Goal: Task Accomplishment & Management: Manage account settings

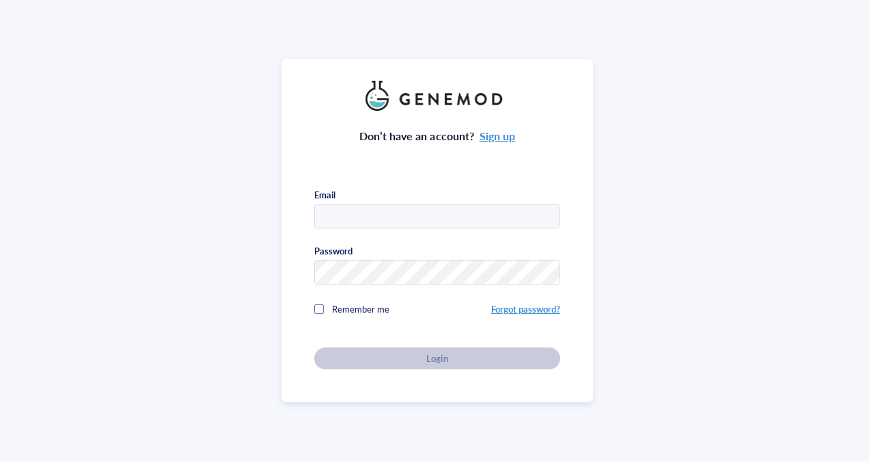
type input "[EMAIL_ADDRESS][DOMAIN_NAME]"
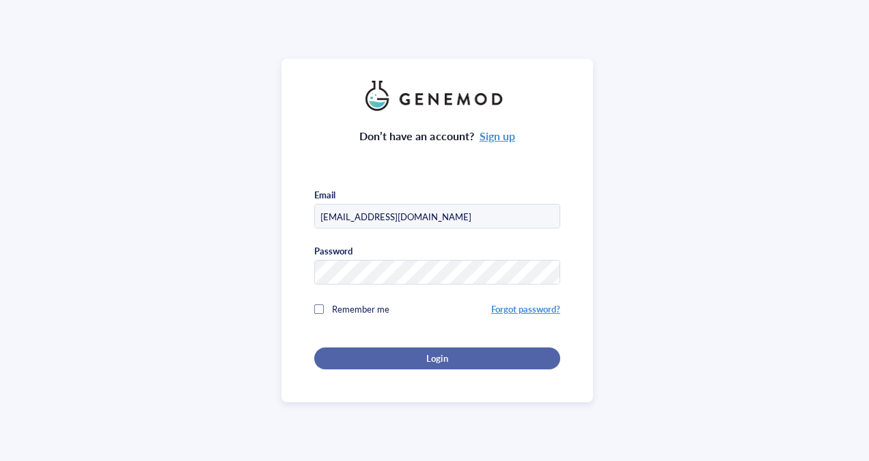
click at [426, 349] on button "Login" at bounding box center [437, 358] width 246 height 22
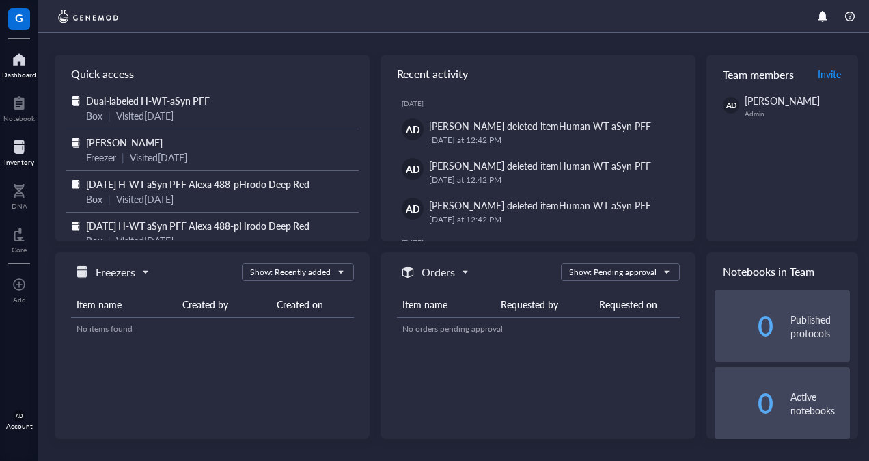
click at [21, 149] on div at bounding box center [19, 147] width 30 height 22
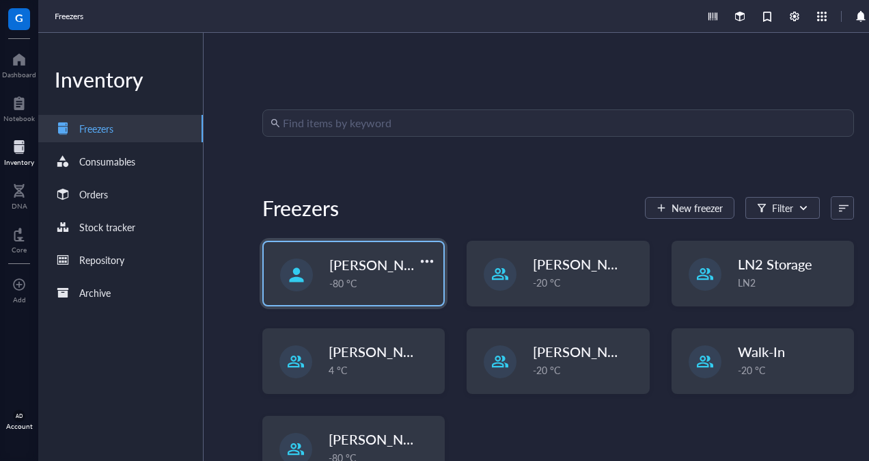
click at [333, 267] on span "[PERSON_NAME]" at bounding box center [383, 264] width 109 height 19
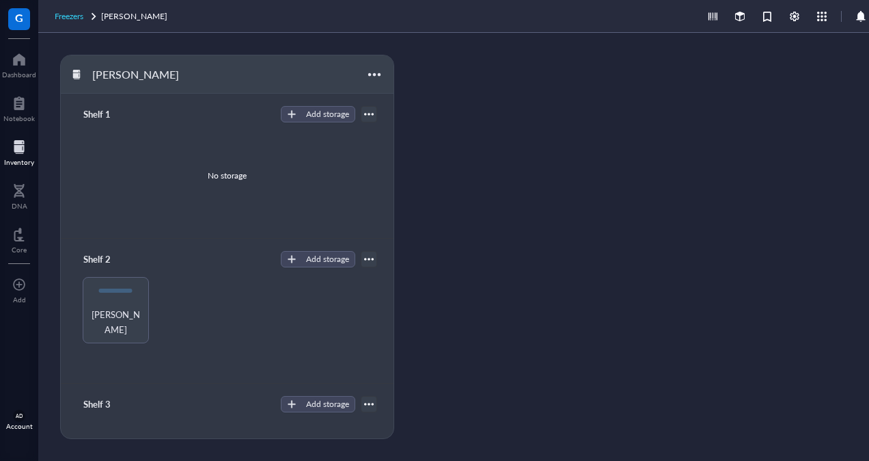
click at [71, 18] on span "Freezers" at bounding box center [69, 16] width 29 height 12
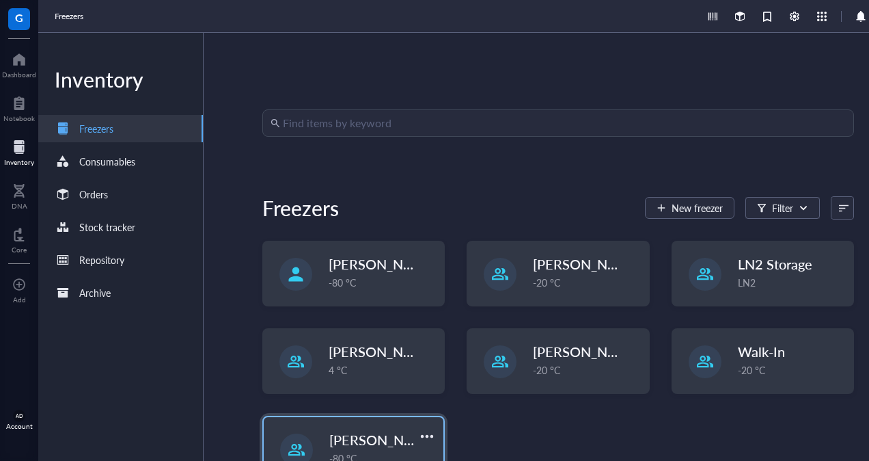
click at [377, 441] on span "[PERSON_NAME]" at bounding box center [383, 439] width 109 height 19
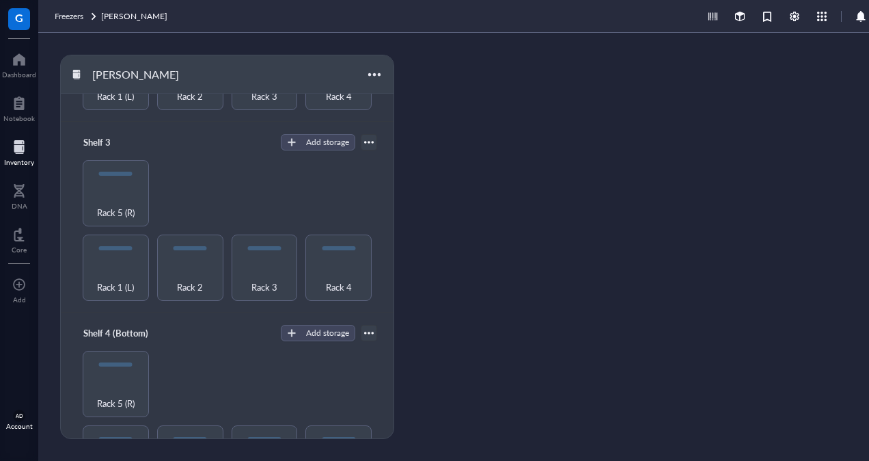
scroll to position [352, 0]
click at [100, 190] on div "Rack 5 (R)" at bounding box center [116, 205] width 53 height 30
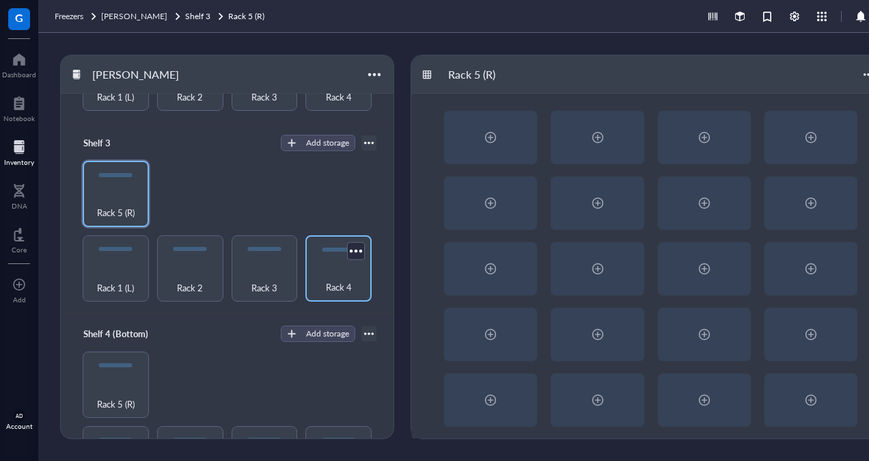
click at [318, 264] on div "Rack 4" at bounding box center [338, 279] width 53 height 30
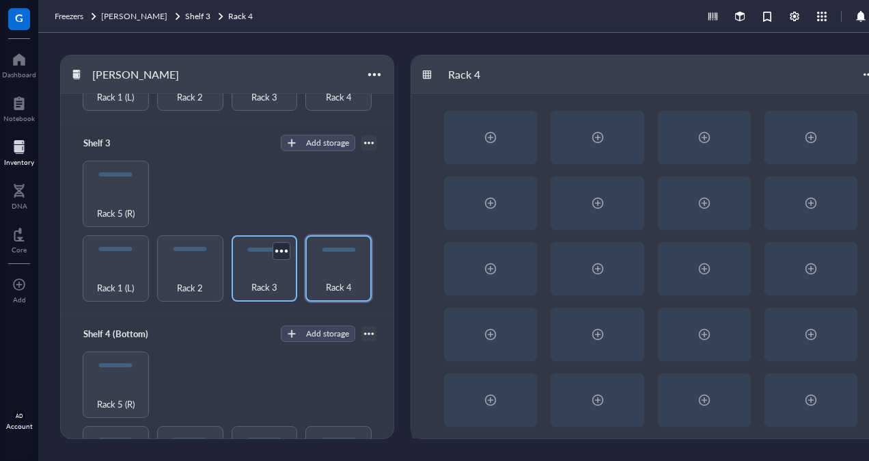
click at [267, 264] on div "Rack 3" at bounding box center [264, 279] width 53 height 30
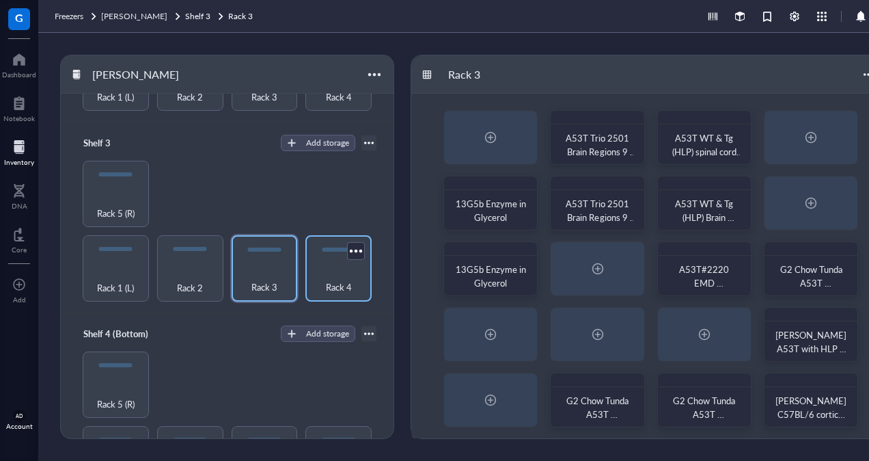
click at [328, 265] on div "Rack 4" at bounding box center [338, 279] width 53 height 30
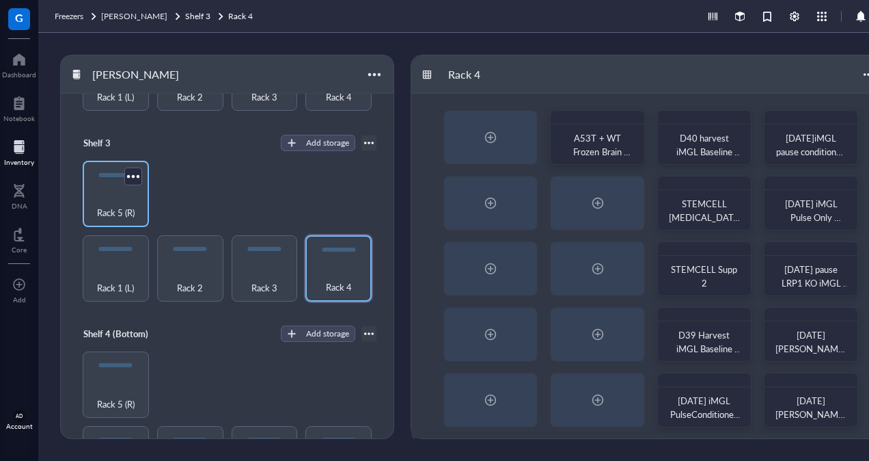
click at [111, 205] on span "Rack 5 (R)" at bounding box center [116, 212] width 38 height 15
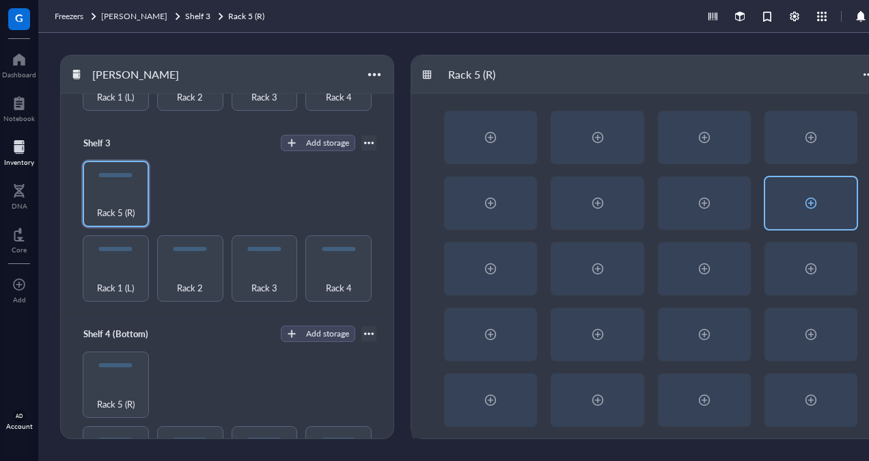
drag, startPoint x: 808, startPoint y: 217, endPoint x: 817, endPoint y: 206, distance: 14.6
click at [817, 206] on div at bounding box center [811, 203] width 22 height 22
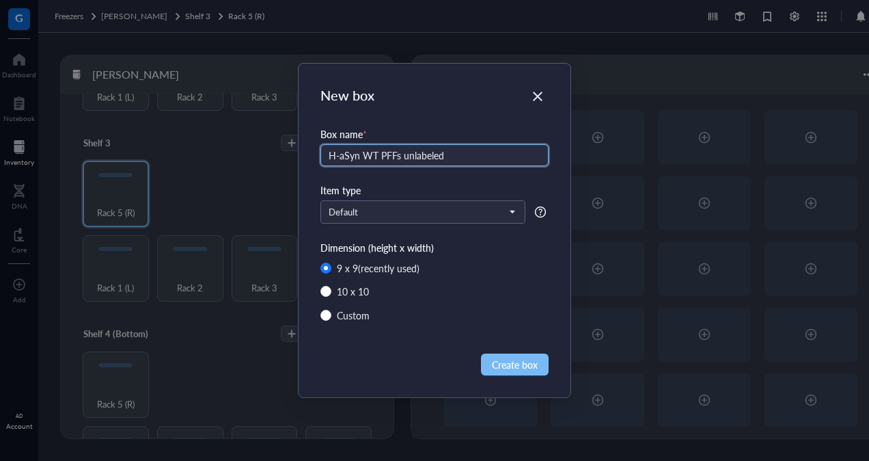
type input "H-aSyn WT PFFs unlabeled"
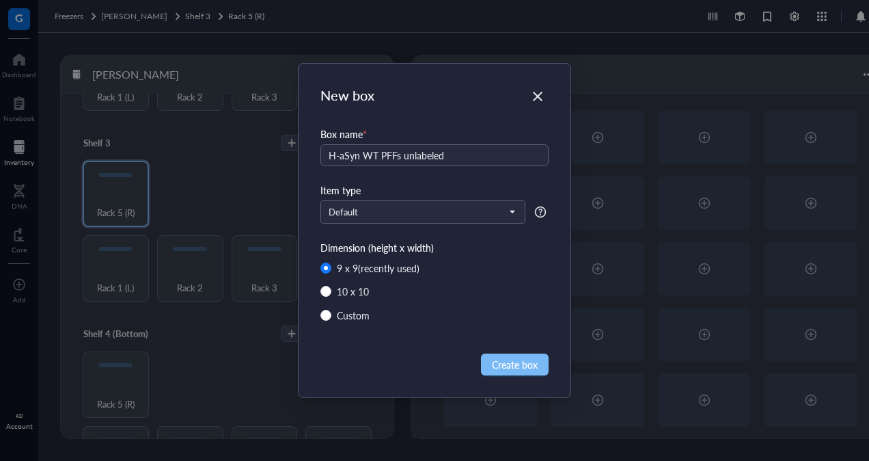
click at [506, 362] on span "Create box" at bounding box center [515, 364] width 46 height 15
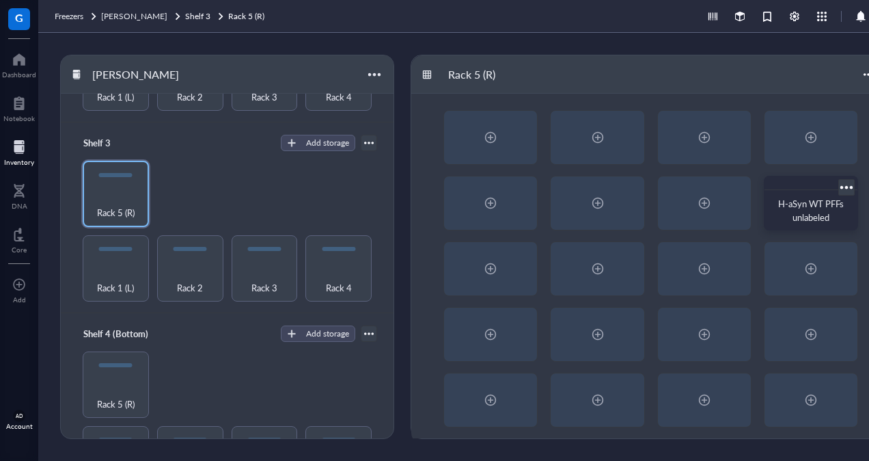
click at [806, 201] on span "H-aSyn WT PFFs unlabeled" at bounding box center [812, 210] width 68 height 27
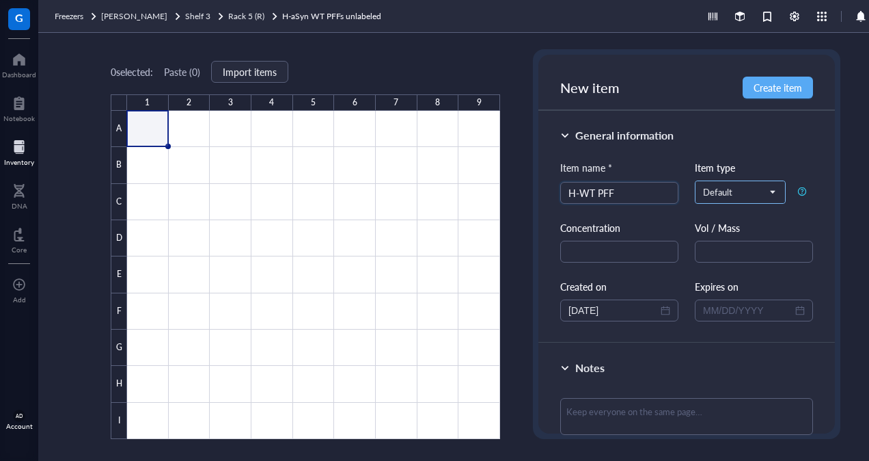
click at [764, 191] on span "Default" at bounding box center [739, 192] width 72 height 12
type input "H-WT PFF"
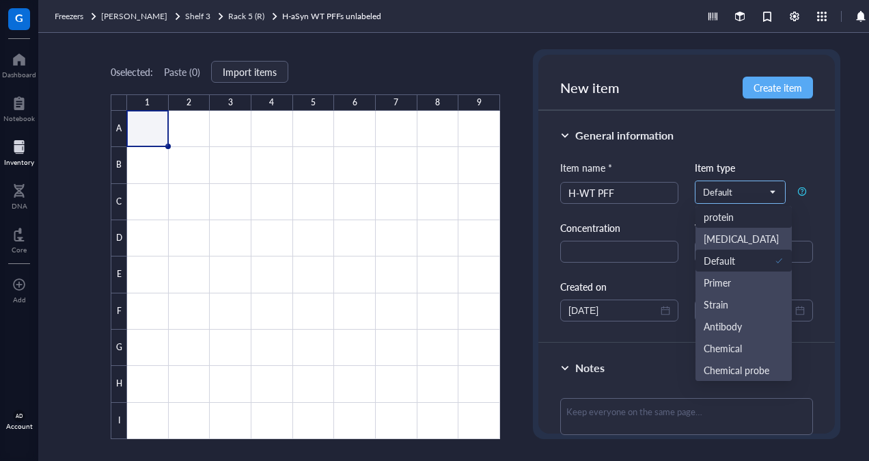
click at [754, 212] on div "protein" at bounding box center [744, 216] width 80 height 15
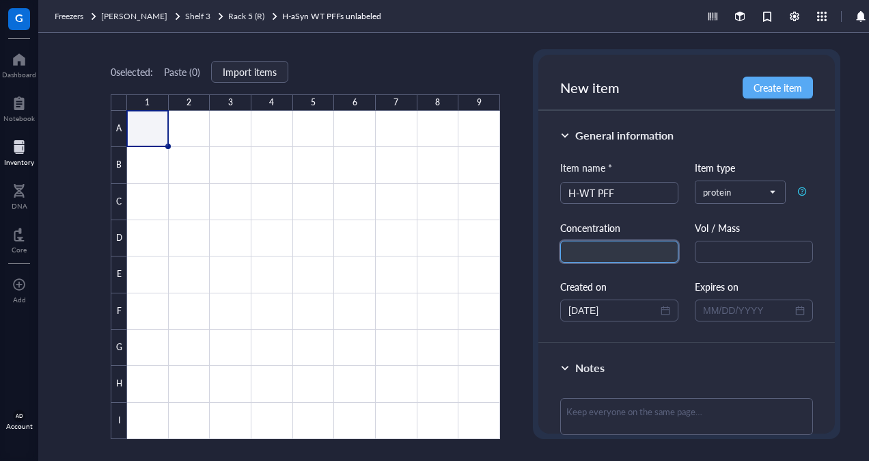
click at [631, 249] on input "text" at bounding box center [619, 252] width 118 height 22
type input "5ug/uL"
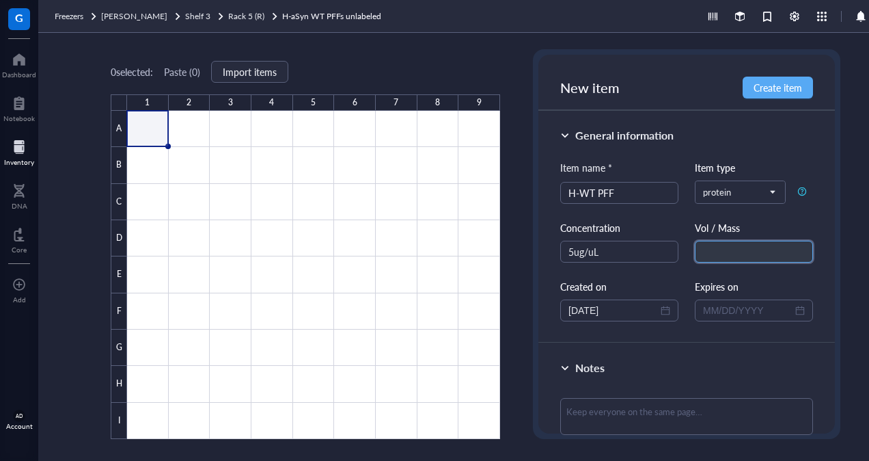
click at [718, 257] on input "text" at bounding box center [754, 252] width 118 height 22
type input "5uL"
click at [811, 227] on div "General information Item name * H-WT PFF Item type protein protein [MEDICAL_DAT…" at bounding box center [686, 227] width 297 height 232
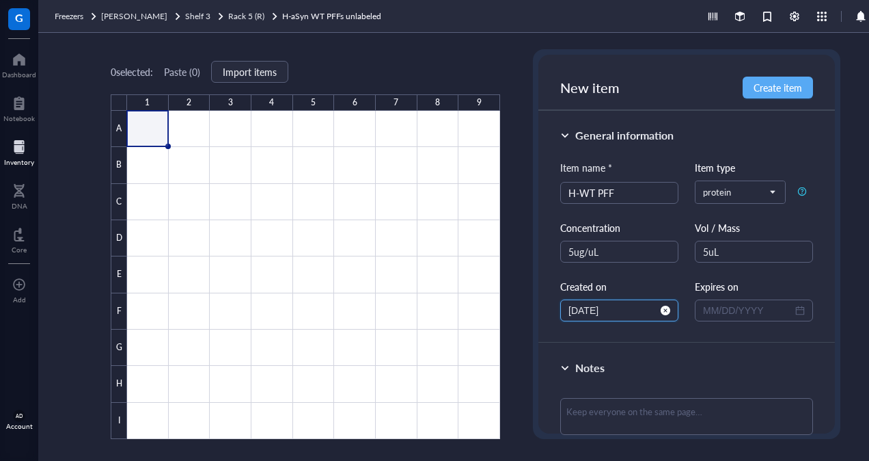
click at [592, 310] on input "[DATE]" at bounding box center [614, 310] width 90 height 15
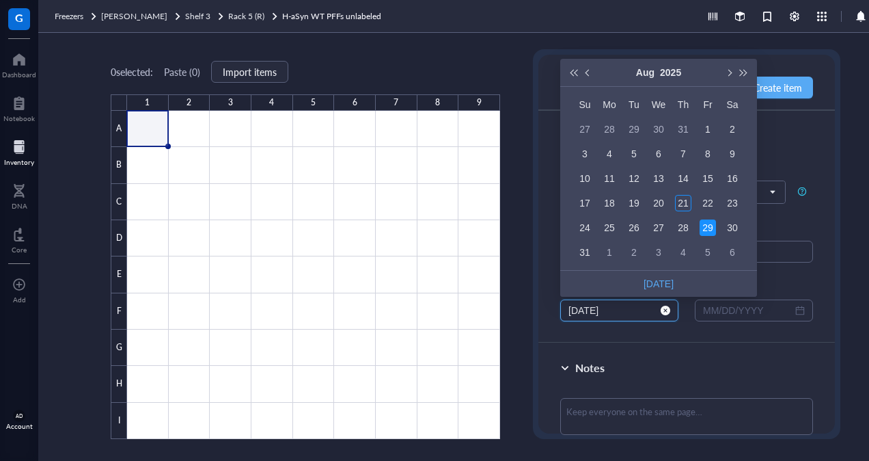
click at [576, 310] on input "[DATE]" at bounding box center [614, 310] width 90 height 15
type input "[DATE]"
click at [649, 343] on div at bounding box center [686, 343] width 297 height 0
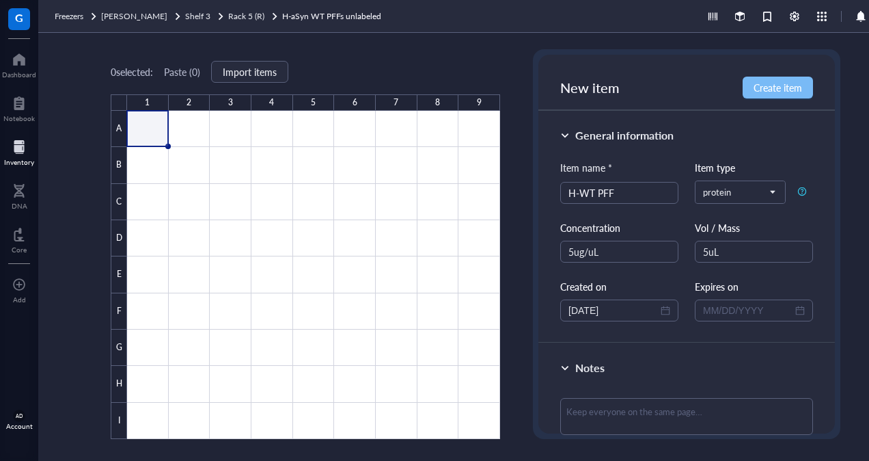
click at [773, 87] on span "Create item" at bounding box center [778, 87] width 49 height 11
type input "[DATE]"
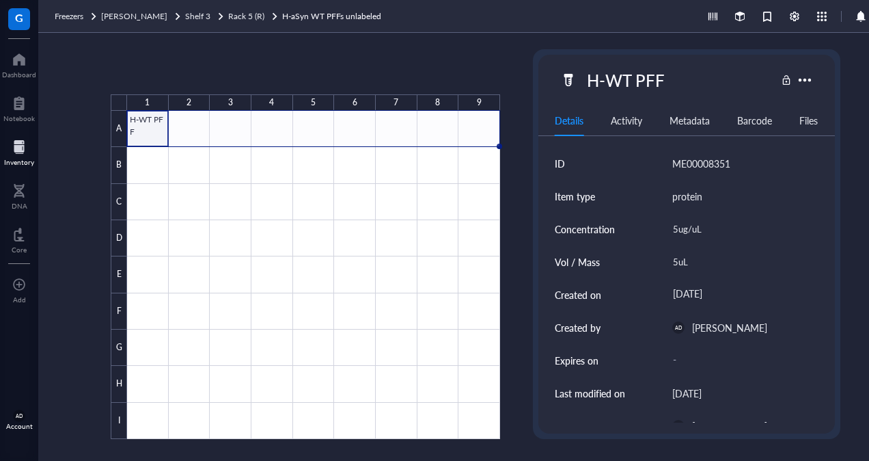
drag, startPoint x: 168, startPoint y: 147, endPoint x: 472, endPoint y: 135, distance: 303.6
click at [0, 0] on div "H-WT PFF" at bounding box center [0, 0] width 0 height 0
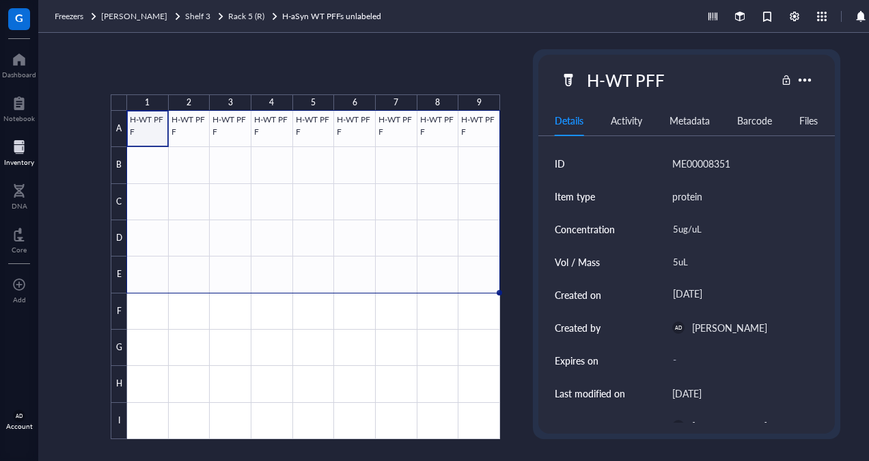
drag, startPoint x: 499, startPoint y: 146, endPoint x: 482, endPoint y: 288, distance: 142.4
click at [0, 0] on div "H-WT PFF H-WT PFF H-WT PFF H-WT PFF H-WT PFF H-WT PFF H-WT PFF H-WT PFF H-WT PFF" at bounding box center [0, 0] width 0 height 0
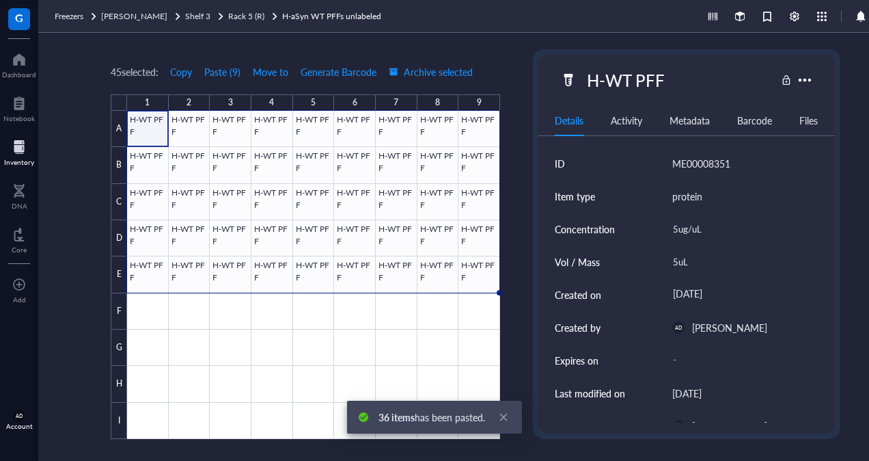
click at [518, 328] on div "45 selected: Copy Paste ( 9 ) Move to Generate Barcode Archive selected 1 2 3 4…" at bounding box center [475, 247] width 875 height 428
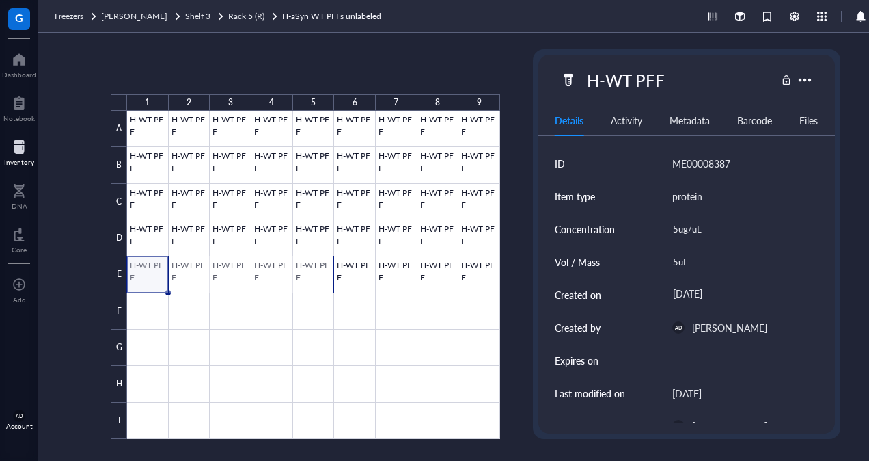
drag, startPoint x: 141, startPoint y: 273, endPoint x: 308, endPoint y: 280, distance: 166.9
click at [308, 280] on div at bounding box center [313, 275] width 373 height 328
drag, startPoint x: 333, startPoint y: 290, endPoint x: 332, endPoint y: 301, distance: 11.0
click at [0, 0] on div "H-WT PFF H-WT PFF H-WT PFF H-WT PFF H-WT PFF H-WT PFF H-WT PFF H-WT PFF H-WT PF…" at bounding box center [0, 0] width 0 height 0
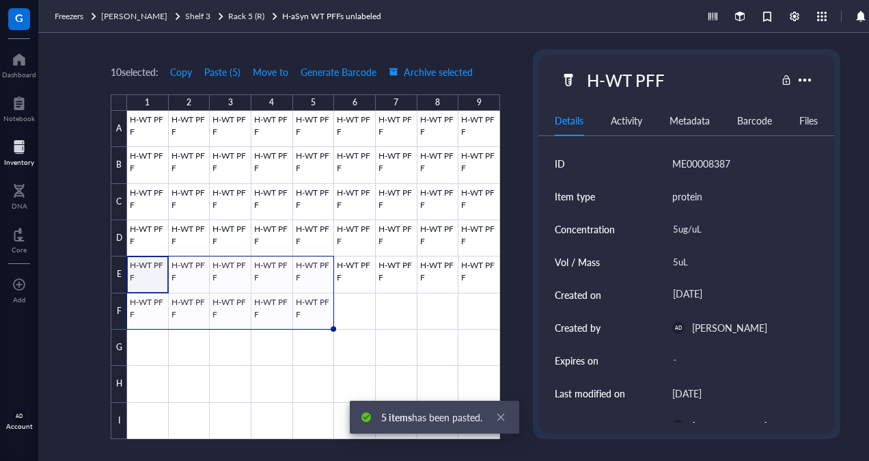
click at [517, 302] on div "10 selected: Copy Paste ( 5 ) Move to Generate Barcode Archive selected 1 2 3 4…" at bounding box center [475, 247] width 875 height 428
click at [503, 421] on icon "close" at bounding box center [501, 417] width 10 height 10
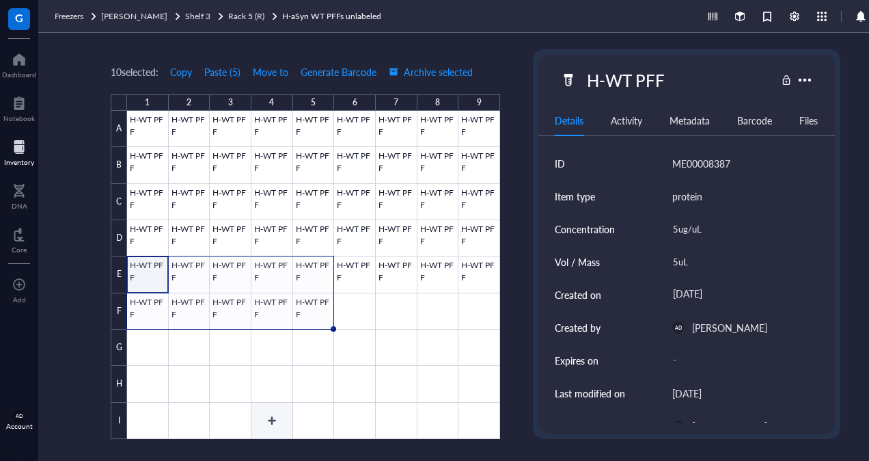
click at [273, 422] on div at bounding box center [313, 275] width 373 height 328
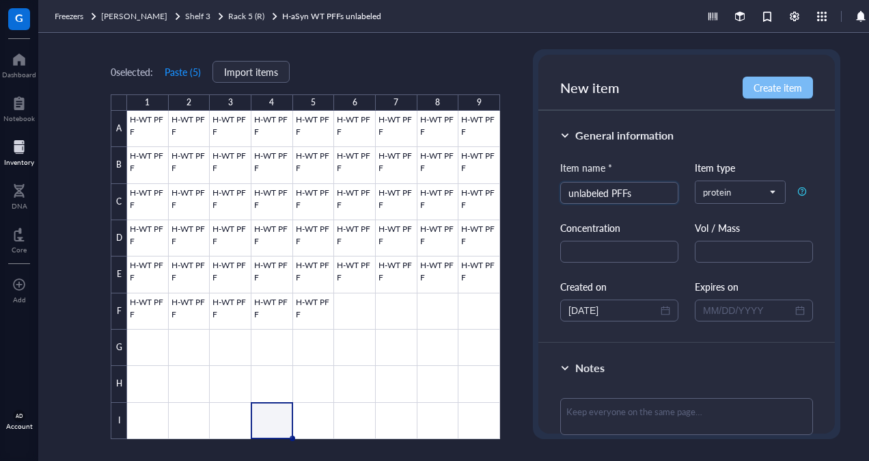
type input "unlabeled PFFs"
click at [761, 89] on span "Create item" at bounding box center [778, 87] width 49 height 11
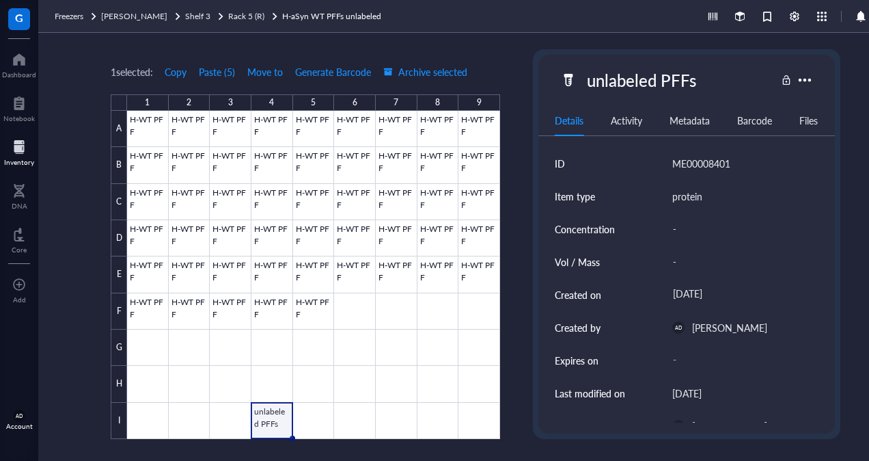
click at [523, 60] on div "1 selected: Copy Paste ( 5 ) Move to Generate Barcode Archive selected 1 2 3 4 …" at bounding box center [475, 247] width 875 height 428
click at [72, 182] on div "1 selected: Copy Paste ( 5 ) Move to Generate Barcode Archive selected 1 2 3 4 …" at bounding box center [475, 247] width 875 height 428
click at [507, 342] on div "1 selected: Copy Paste ( 5 ) Move to Generate Barcode Archive selected 1 2 3 4 …" at bounding box center [475, 247] width 875 height 428
